Goal: Check status: Check status

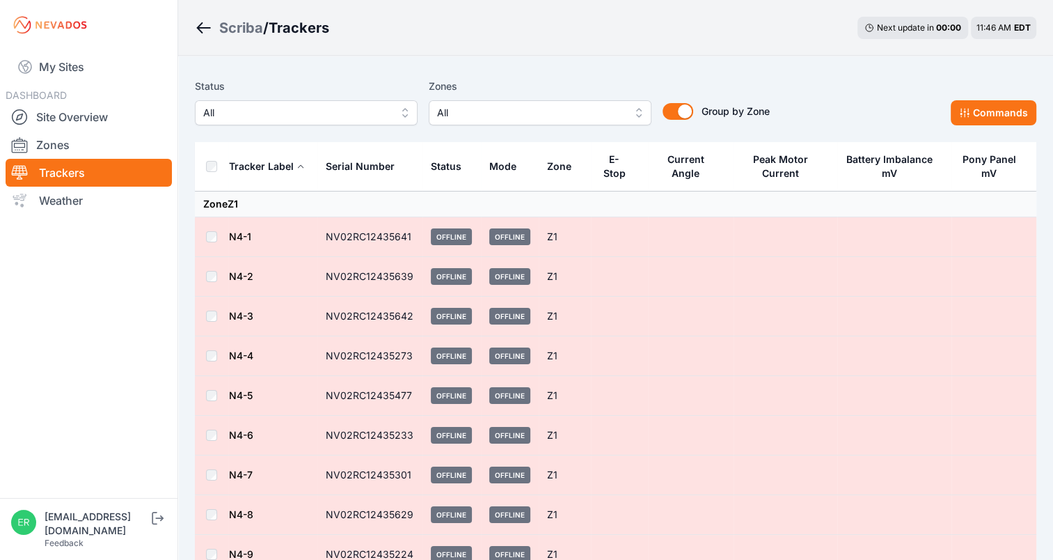
click at [542, 234] on td "Z1" at bounding box center [565, 237] width 52 height 40
click at [498, 231] on span "Offline" at bounding box center [509, 236] width 41 height 17
click at [453, 236] on span "Offline" at bounding box center [451, 236] width 41 height 17
click at [354, 234] on td "NV02RC12435641" at bounding box center [369, 237] width 105 height 40
click at [306, 234] on td "N4-1" at bounding box center [272, 237] width 89 height 40
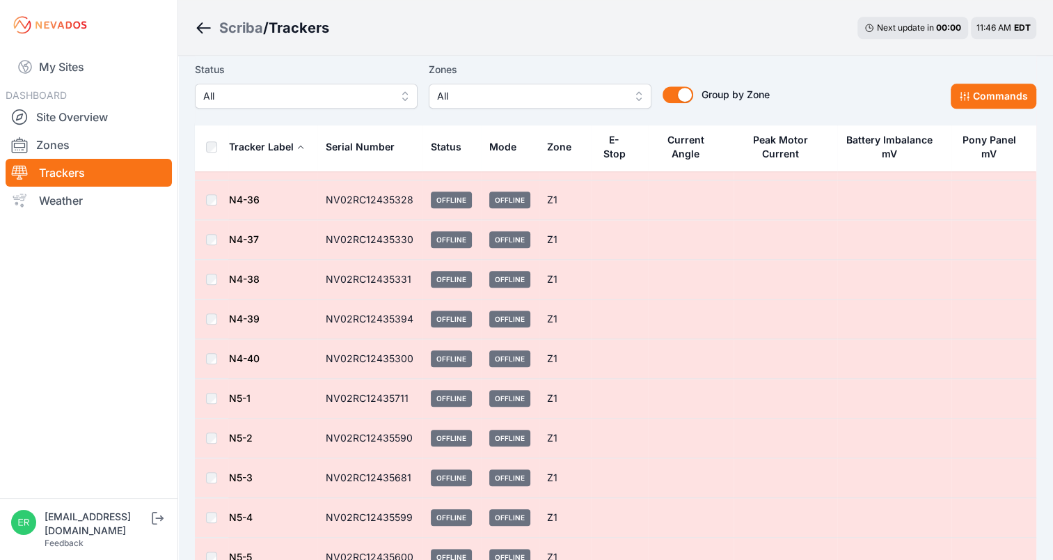
scroll to position [1097, 0]
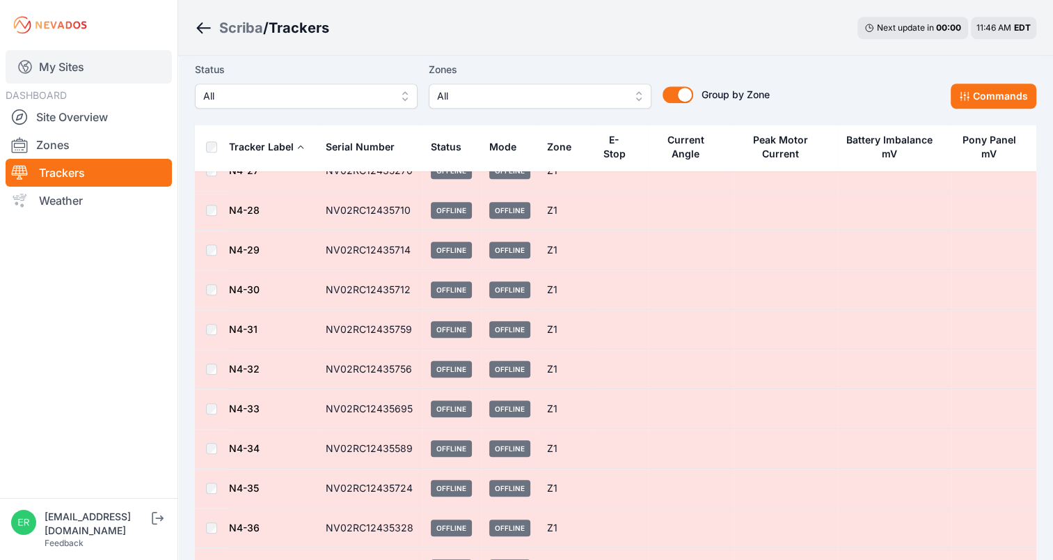
click at [82, 70] on link "My Sites" at bounding box center [89, 66] width 166 height 33
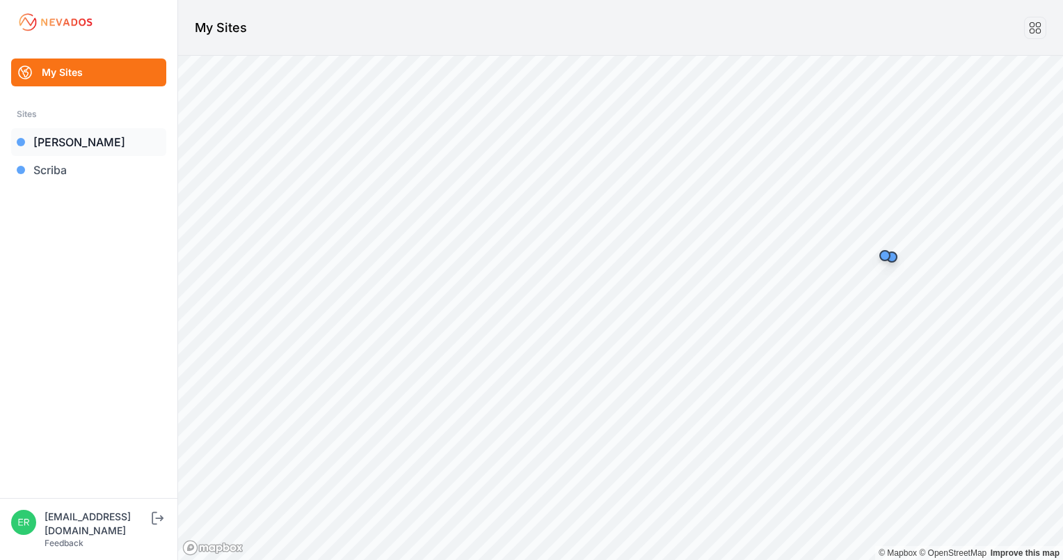
click at [54, 148] on link "[PERSON_NAME]" at bounding box center [88, 142] width 155 height 28
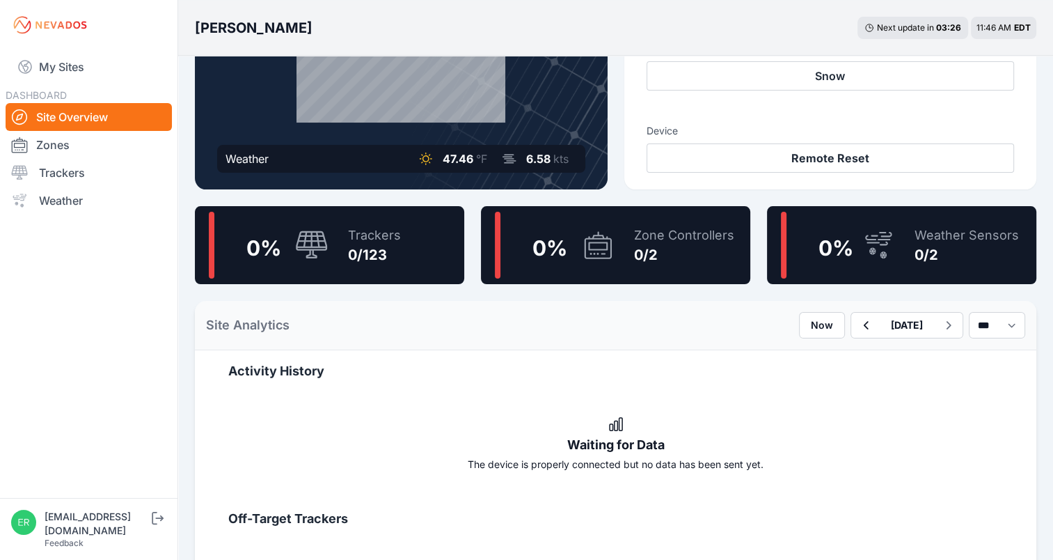
scroll to position [209, 0]
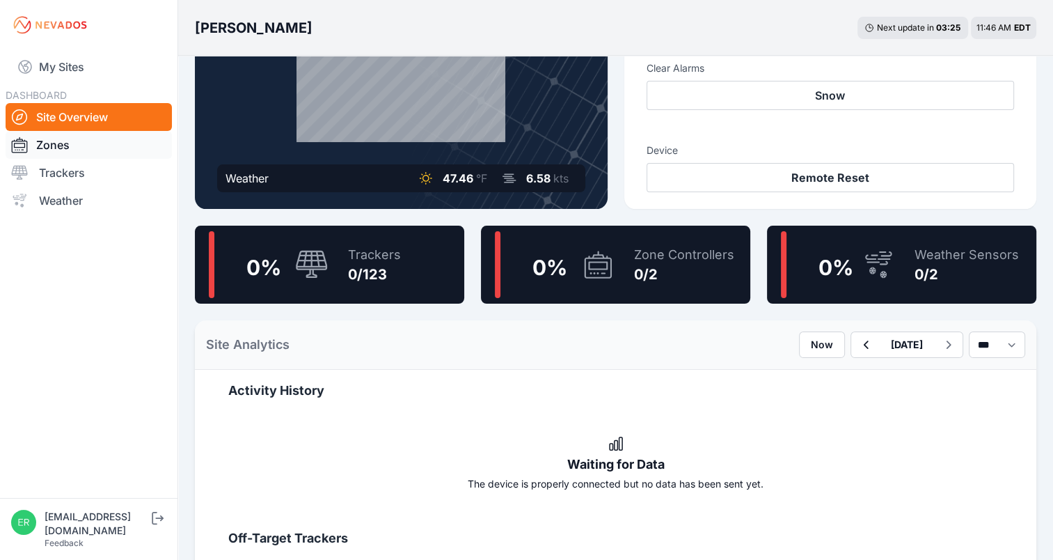
click at [78, 149] on link "Zones" at bounding box center [89, 145] width 166 height 28
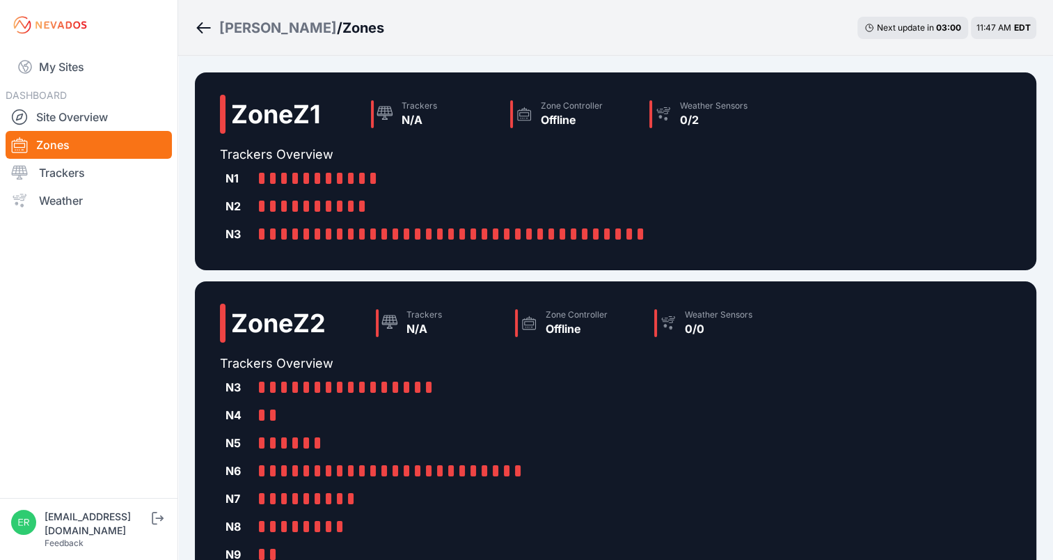
drag, startPoint x: 262, startPoint y: 176, endPoint x: 248, endPoint y: 181, distance: 15.4
click at [248, 181] on div "N1" at bounding box center [239, 178] width 28 height 17
click at [260, 177] on div at bounding box center [262, 178] width 6 height 11
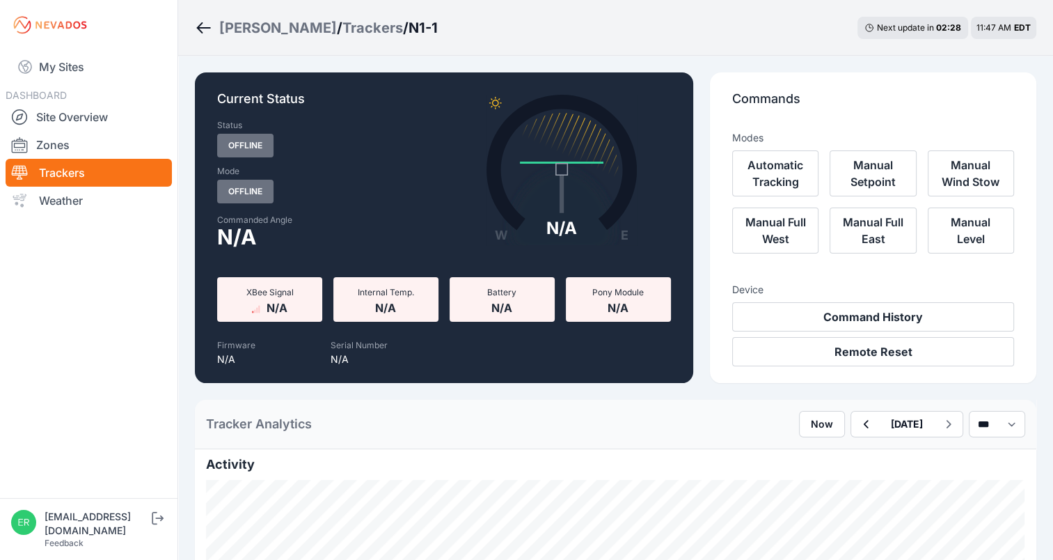
click at [69, 168] on link "Trackers" at bounding box center [89, 173] width 166 height 28
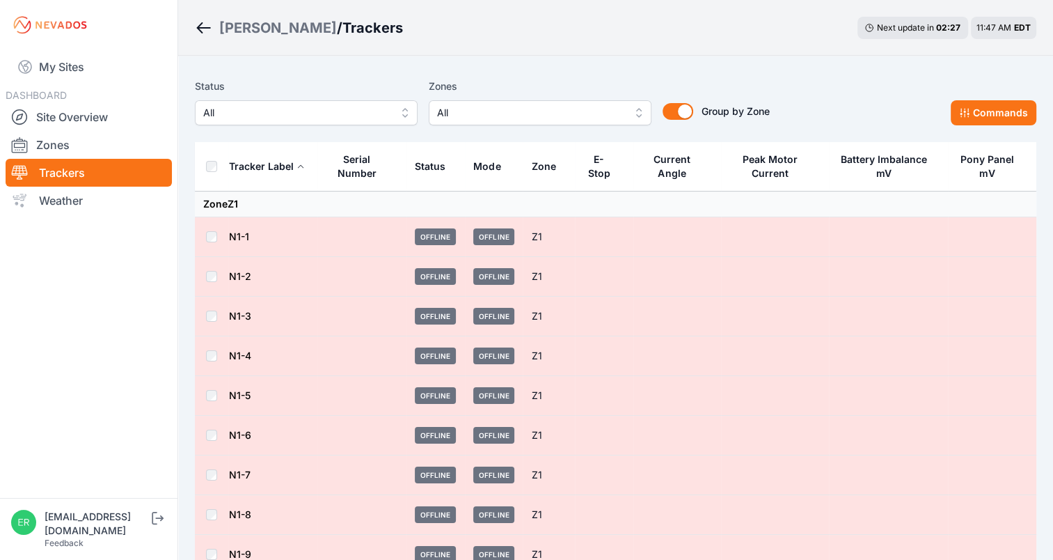
click at [326, 238] on td at bounding box center [361, 237] width 89 height 40
click at [334, 234] on td at bounding box center [361, 237] width 89 height 40
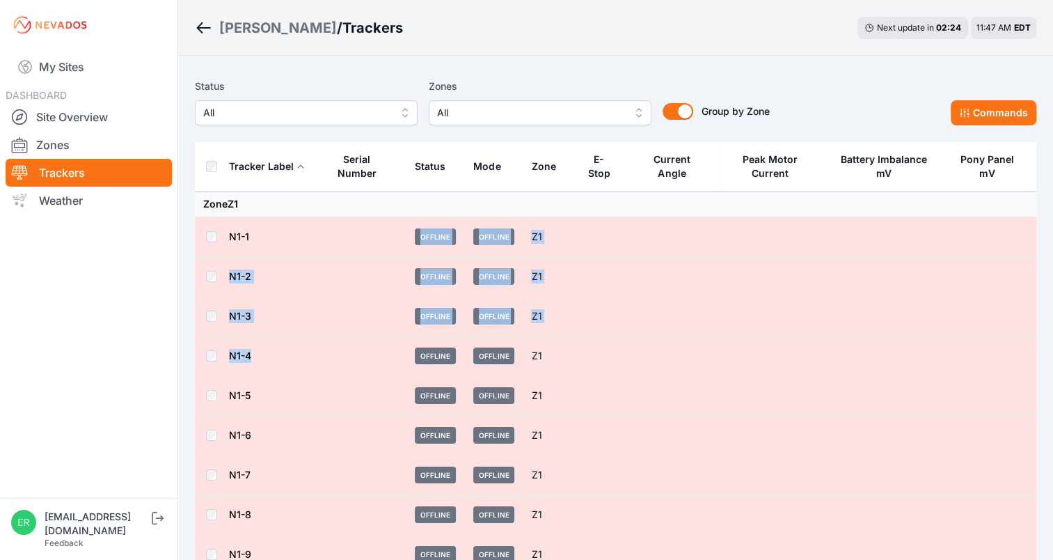
drag, startPoint x: 340, startPoint y: 234, endPoint x: 326, endPoint y: 359, distance: 126.1
drag, startPoint x: 326, startPoint y: 359, endPoint x: 392, endPoint y: 290, distance: 96.0
click at [392, 290] on td at bounding box center [361, 277] width 89 height 40
click at [376, 245] on td at bounding box center [361, 237] width 89 height 40
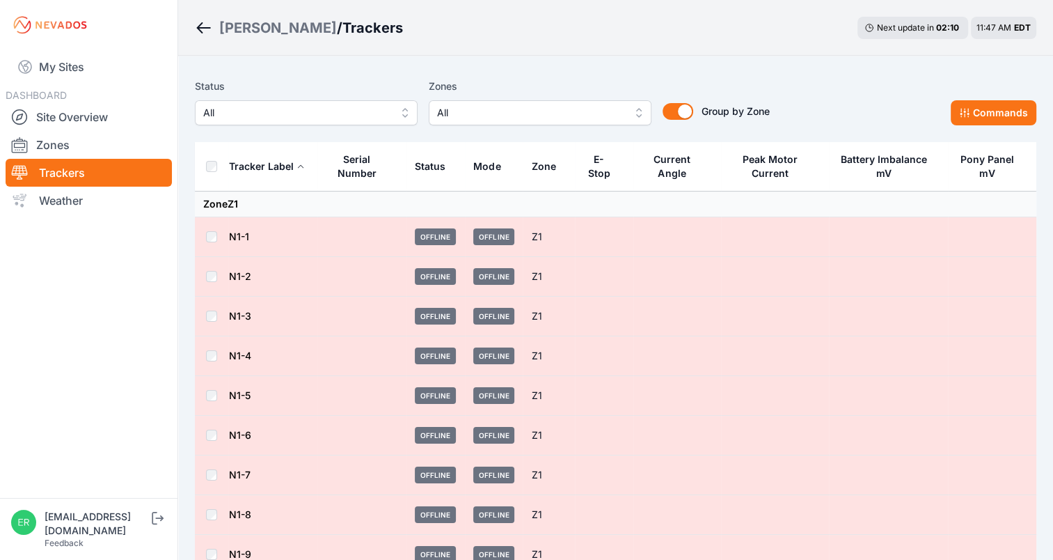
click at [217, 231] on td at bounding box center [211, 237] width 33 height 40
drag, startPoint x: 326, startPoint y: 237, endPoint x: 309, endPoint y: 252, distance: 22.7
click at [309, 252] on td "N1-1" at bounding box center [272, 237] width 89 height 40
click at [218, 232] on td at bounding box center [211, 237] width 33 height 40
